Goal: Task Accomplishment & Management: Manage account settings

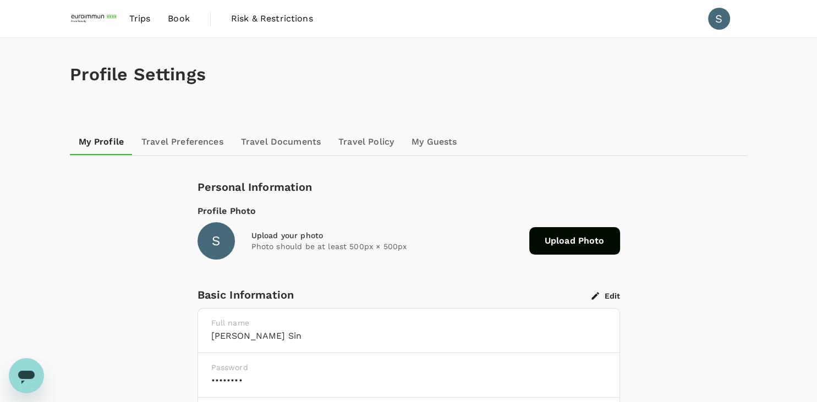
click at [181, 144] on link "Travel Preferences" at bounding box center [183, 142] width 100 height 26
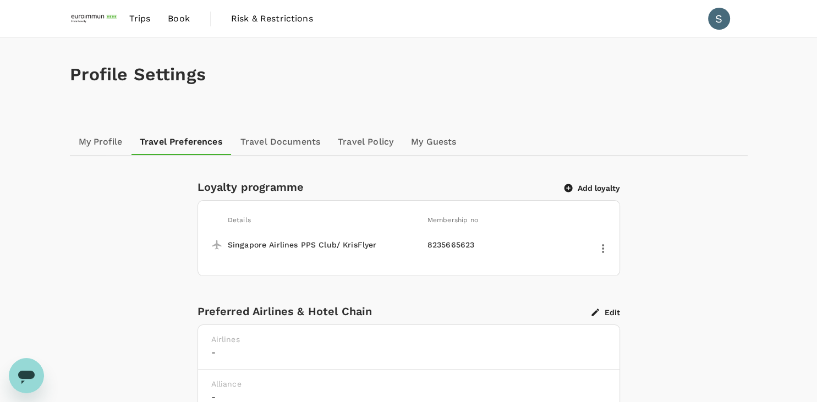
click at [277, 142] on link "Travel Documents" at bounding box center [280, 142] width 97 height 26
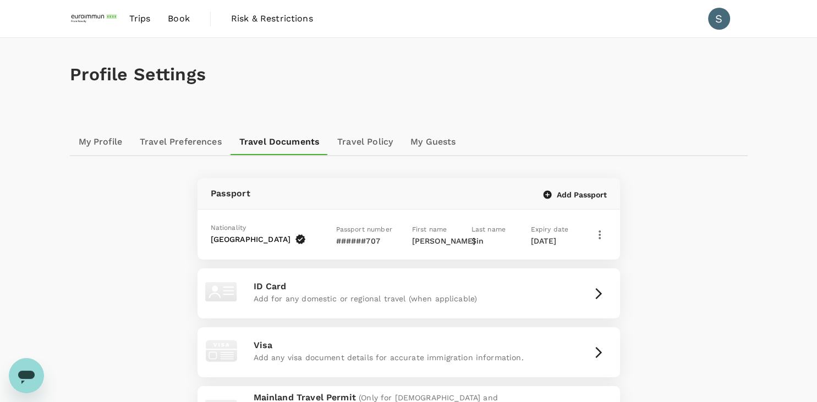
click at [597, 233] on icon "button" at bounding box center [599, 234] width 13 height 13
click at [563, 268] on span "Edit" at bounding box center [557, 263] width 63 height 13
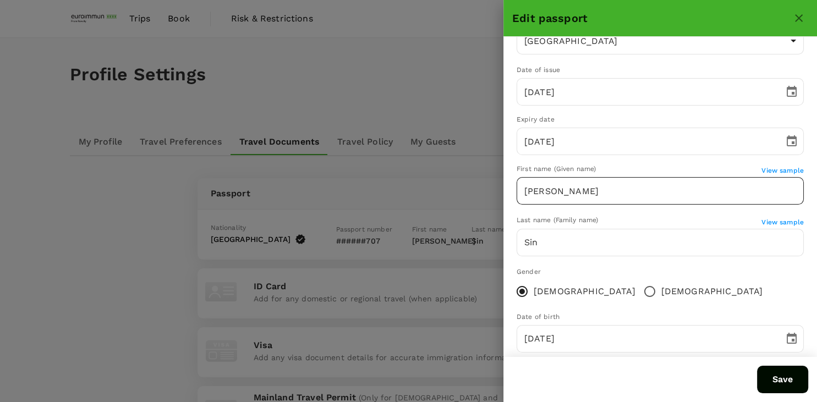
scroll to position [104, 0]
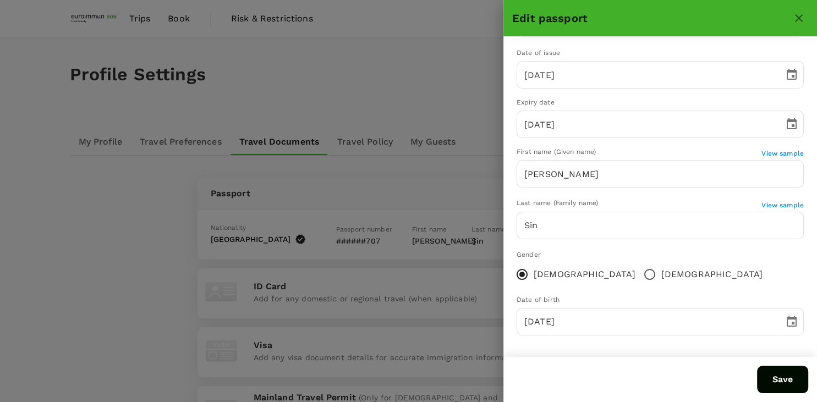
click at [804, 16] on icon "close" at bounding box center [798, 18] width 13 height 13
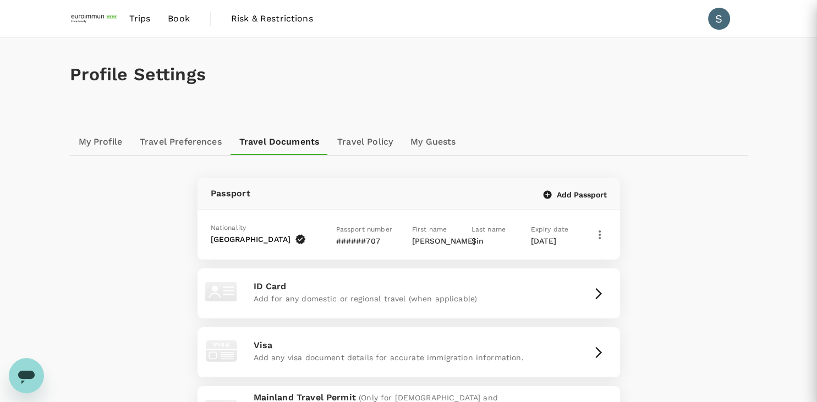
scroll to position [0, 0]
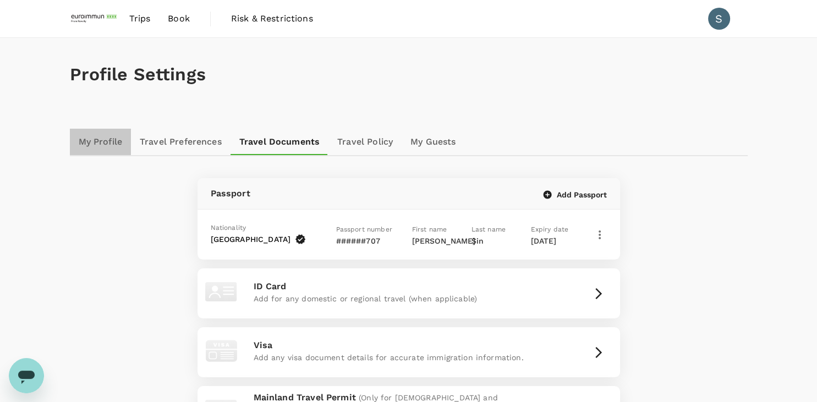
click at [89, 143] on link "My Profile" at bounding box center [101, 142] width 62 height 26
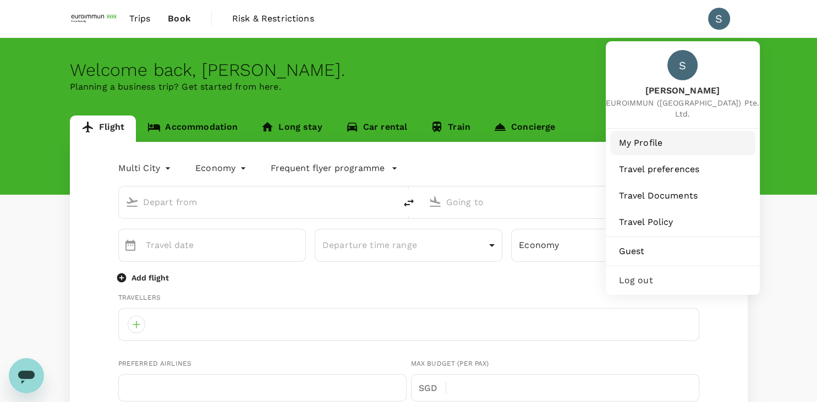
click at [643, 139] on link "My Profile" at bounding box center [682, 143] width 145 height 24
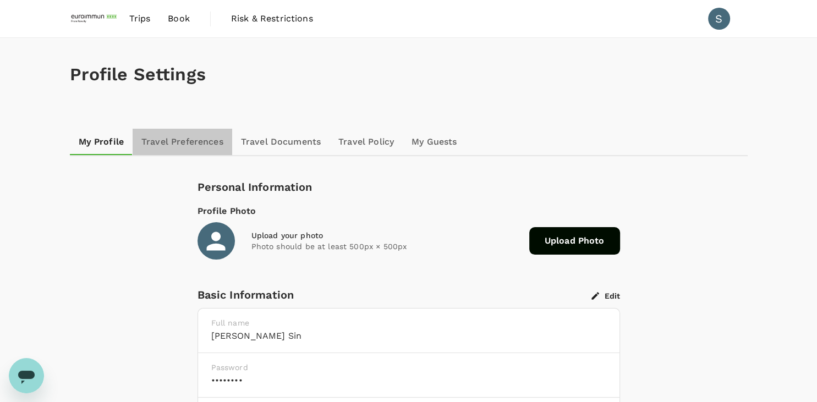
click at [173, 137] on link "Travel Preferences" at bounding box center [183, 142] width 100 height 26
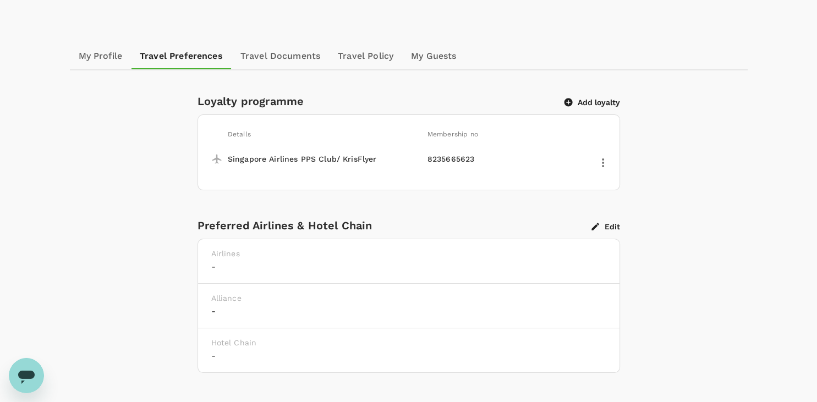
scroll to position [183, 0]
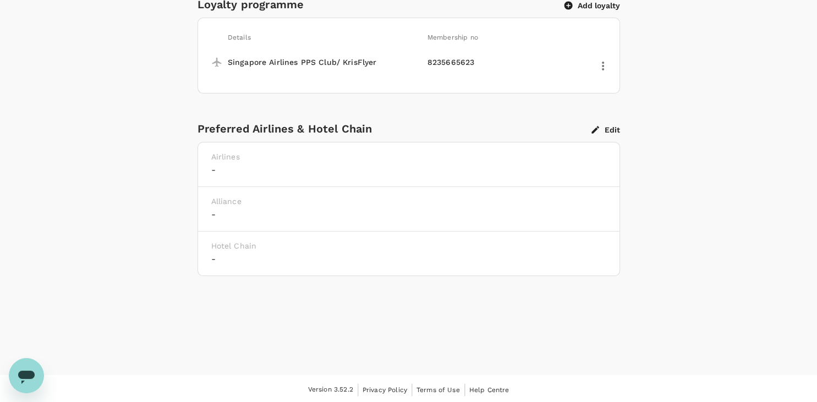
click at [610, 131] on button "Edit" at bounding box center [605, 130] width 29 height 10
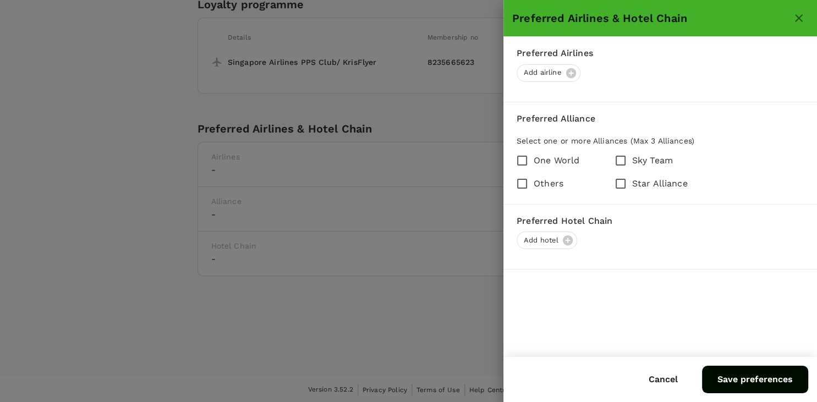
click at [619, 181] on input "Star Alliance" at bounding box center [620, 183] width 23 height 23
checkbox input "true"
click at [548, 69] on span "Add airline" at bounding box center [542, 73] width 51 height 10
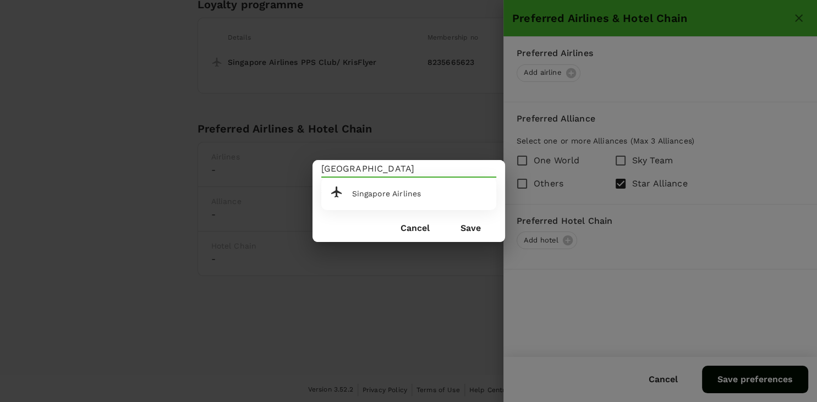
click at [432, 195] on div "Singapore Airlines" at bounding box center [419, 193] width 135 height 9
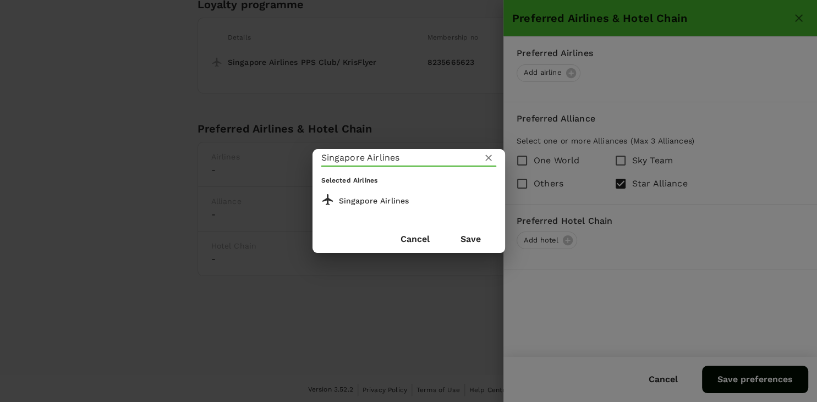
type input "Singapore Airlines"
click at [465, 243] on button "Save" at bounding box center [470, 238] width 51 height 27
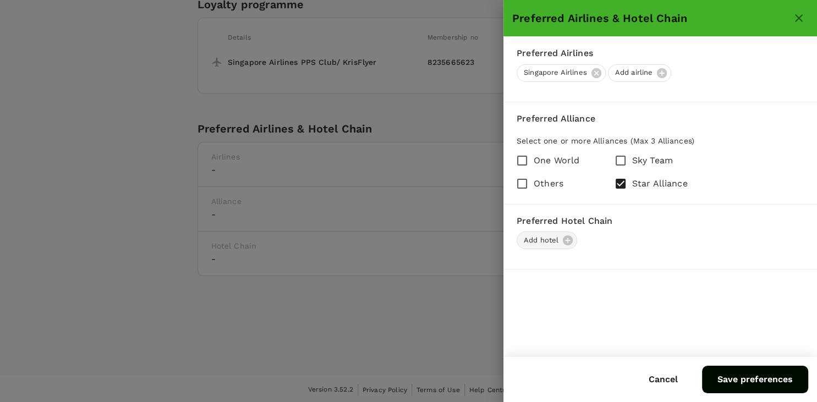
click at [550, 239] on span "Add hotel" at bounding box center [541, 240] width 48 height 10
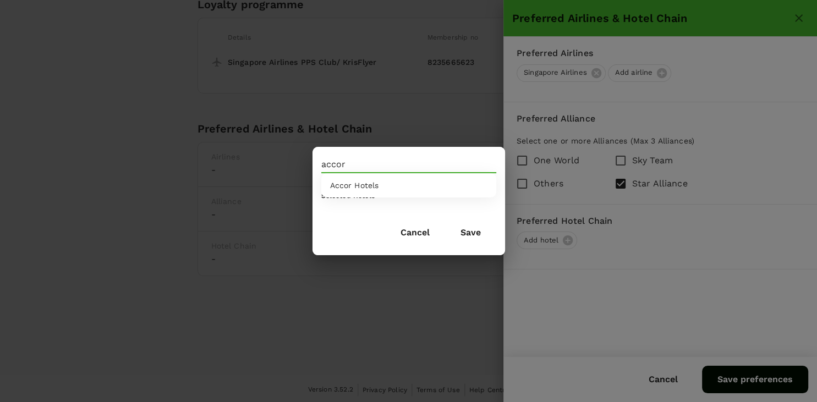
click at [378, 183] on span "Accor Hotels" at bounding box center [354, 185] width 49 height 9
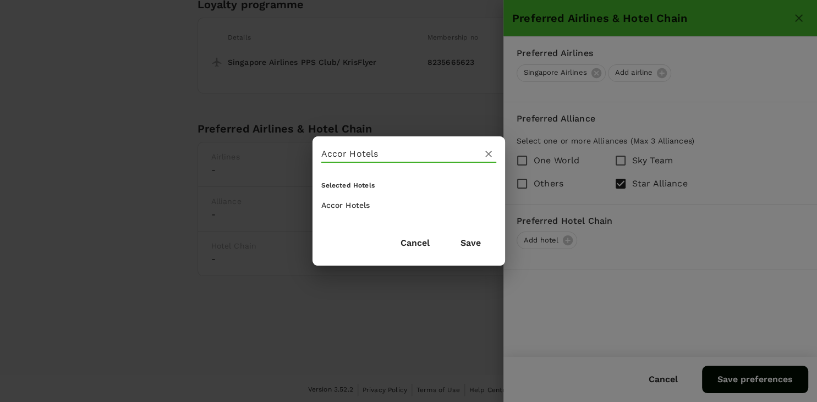
type input "Accor Hotels"
click at [472, 247] on button "Save" at bounding box center [470, 242] width 51 height 27
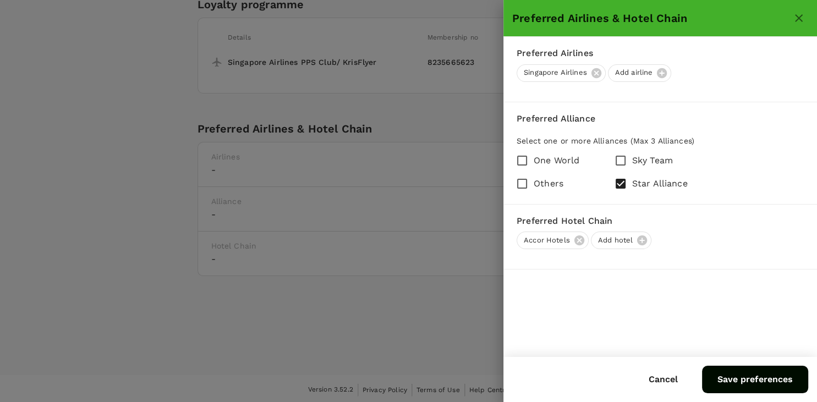
click at [765, 382] on button "Save preferences" at bounding box center [755, 379] width 106 height 27
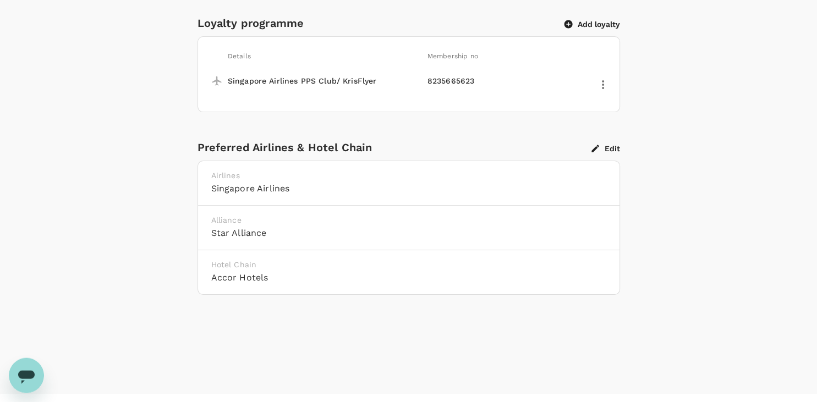
scroll to position [125, 0]
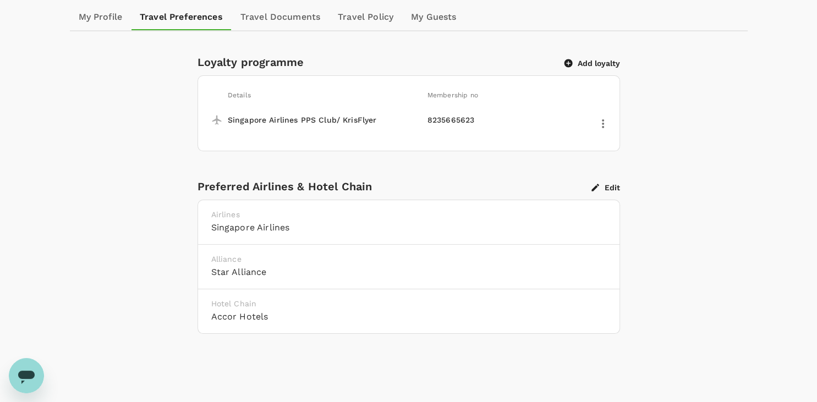
click at [597, 60] on button "Add loyalty" at bounding box center [592, 63] width 56 height 10
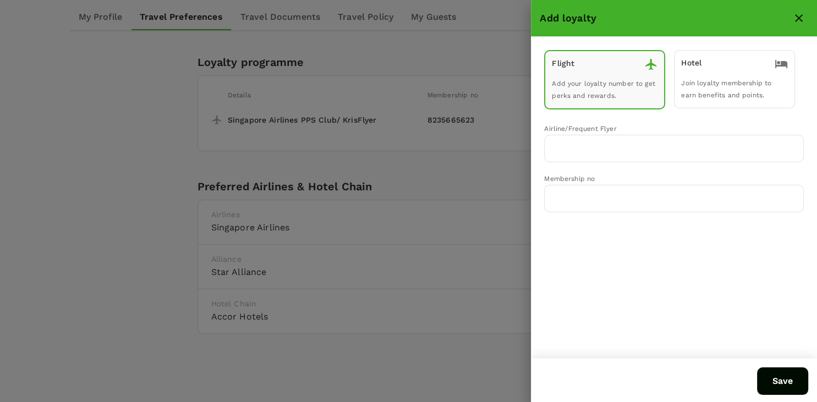
click at [710, 78] on div "Hotel Join loyalty membership to earn benefits and points." at bounding box center [734, 79] width 121 height 58
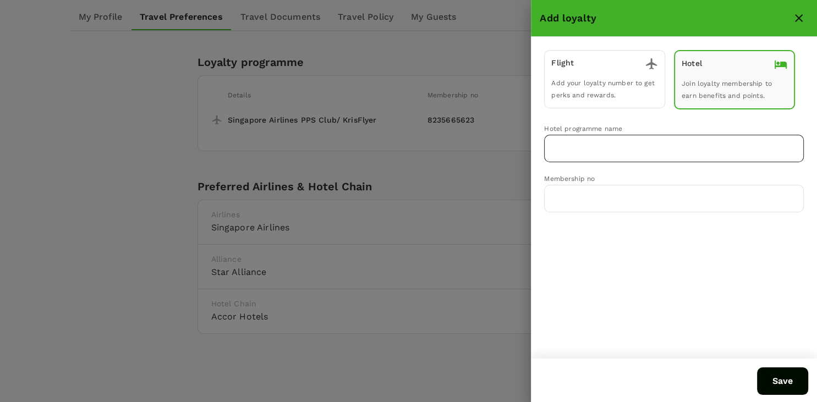
click at [635, 146] on input "text" at bounding box center [665, 148] width 233 height 21
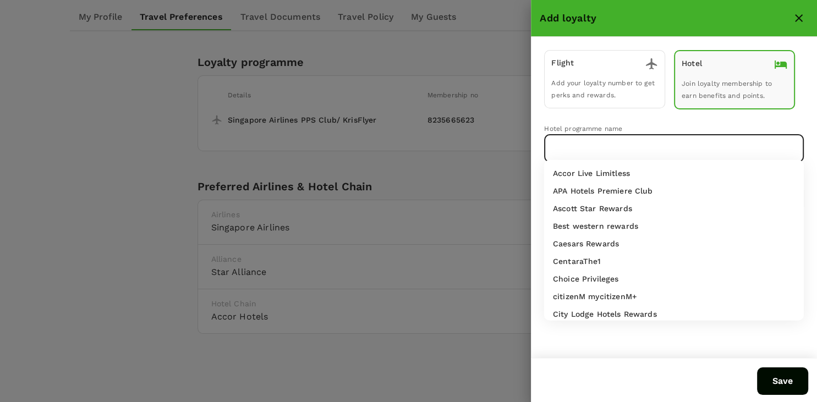
click at [630, 171] on div "Accor Live Limitless" at bounding box center [674, 173] width 242 height 11
type input "Accor Live Limitless"
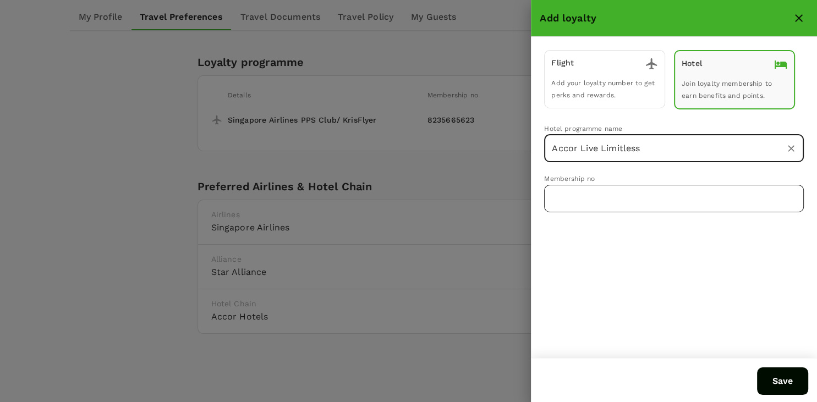
click at [618, 197] on input "text" at bounding box center [674, 198] width 260 height 27
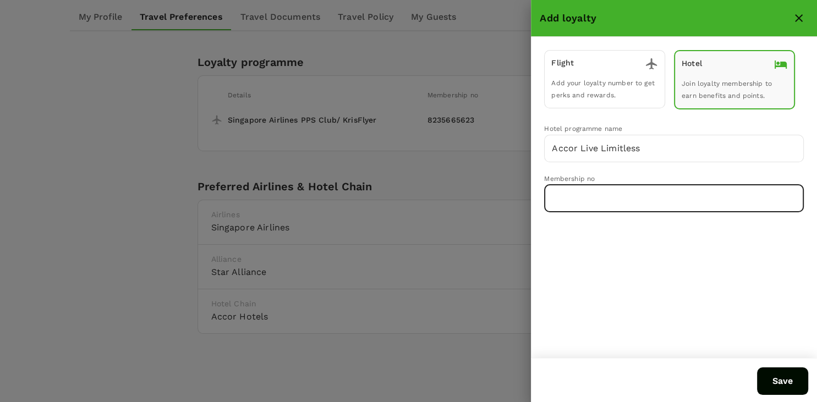
paste input "3081031 40964284 1"
type input "3081031 40964284 1"
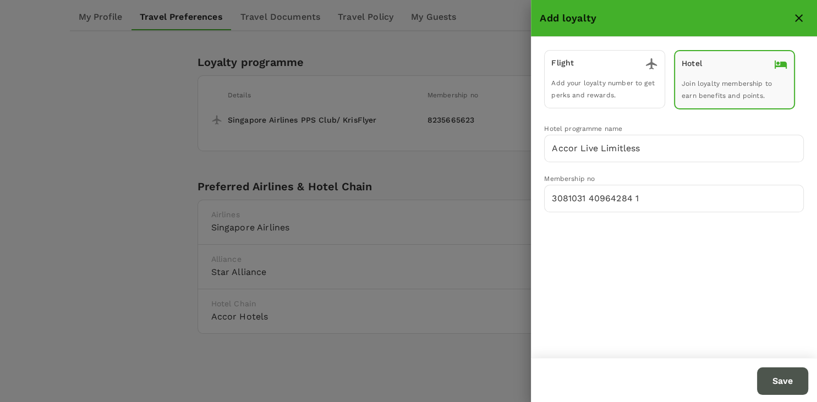
click at [773, 379] on button "Save" at bounding box center [782, 380] width 51 height 27
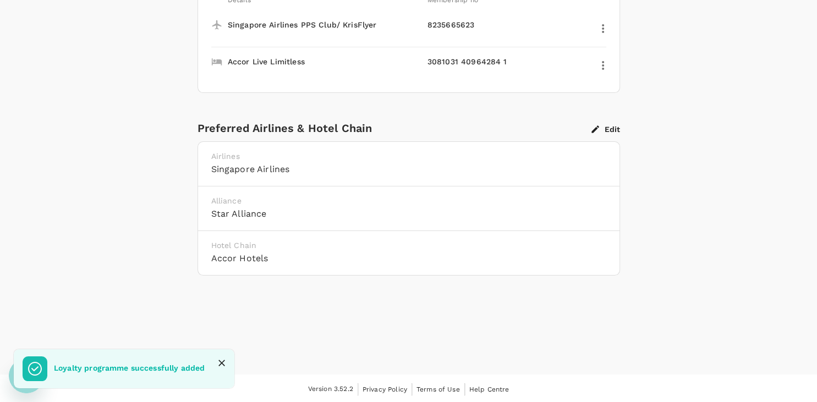
scroll to position [0, 0]
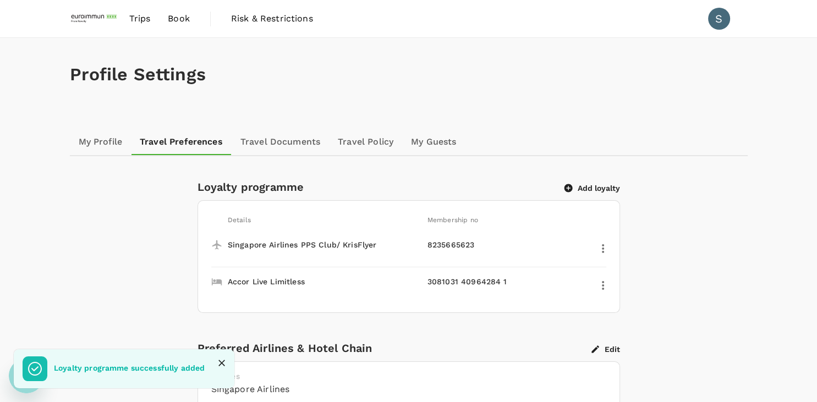
click at [221, 360] on icon "Close" at bounding box center [221, 362] width 11 height 11
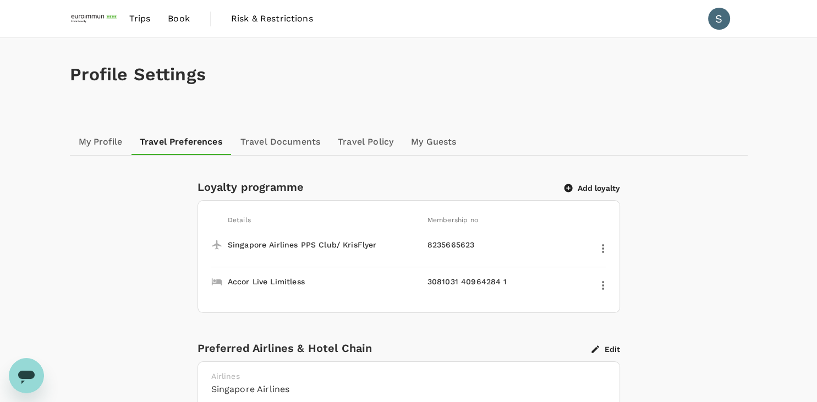
click at [102, 264] on div "Loyalty programme Add loyalty Details Membership no Singapore Airlines PPS Club…" at bounding box center [408, 350] width 633 height 344
